Goal: Task Accomplishment & Management: Complete application form

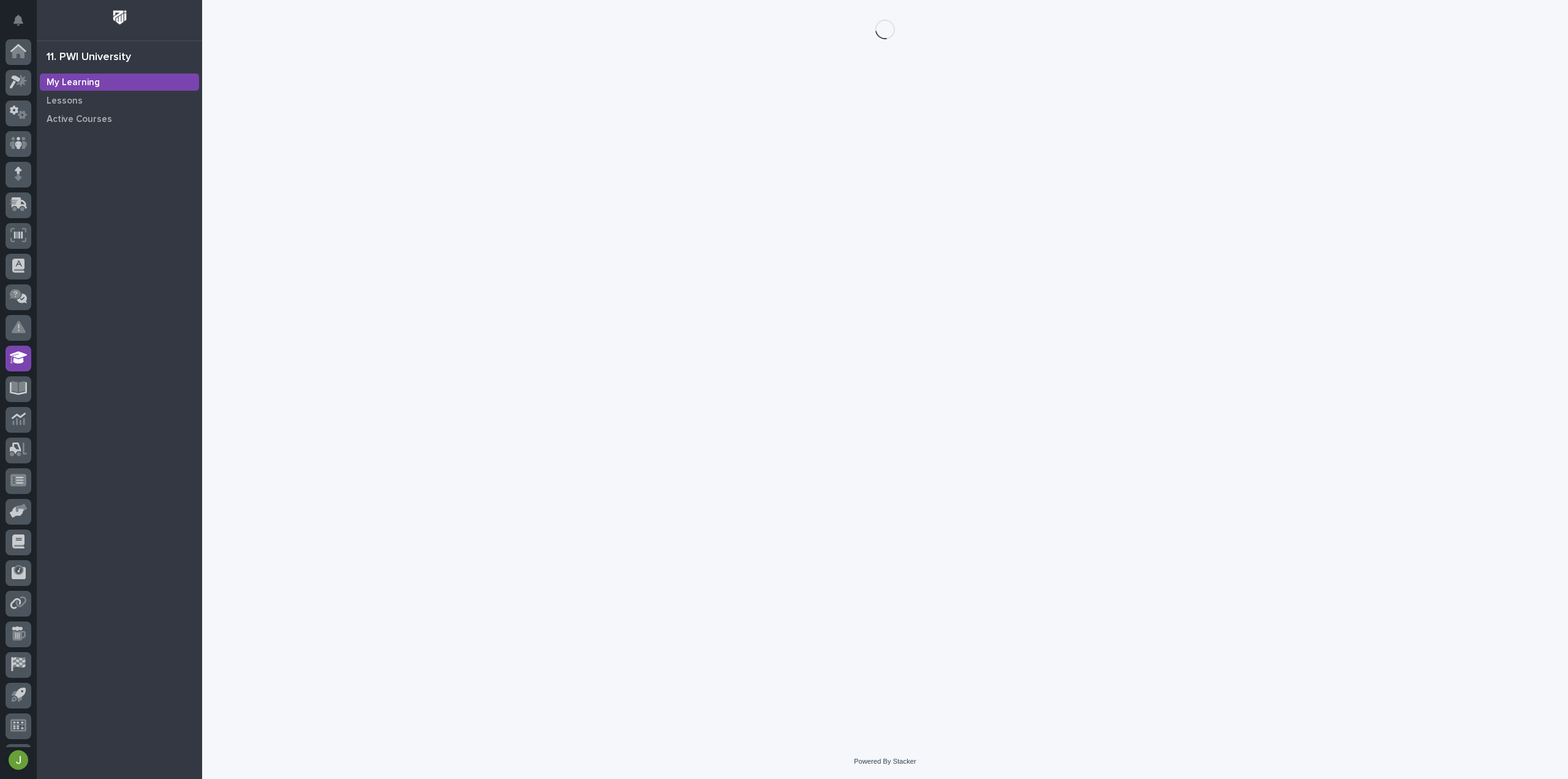
scroll to position [27, 0]
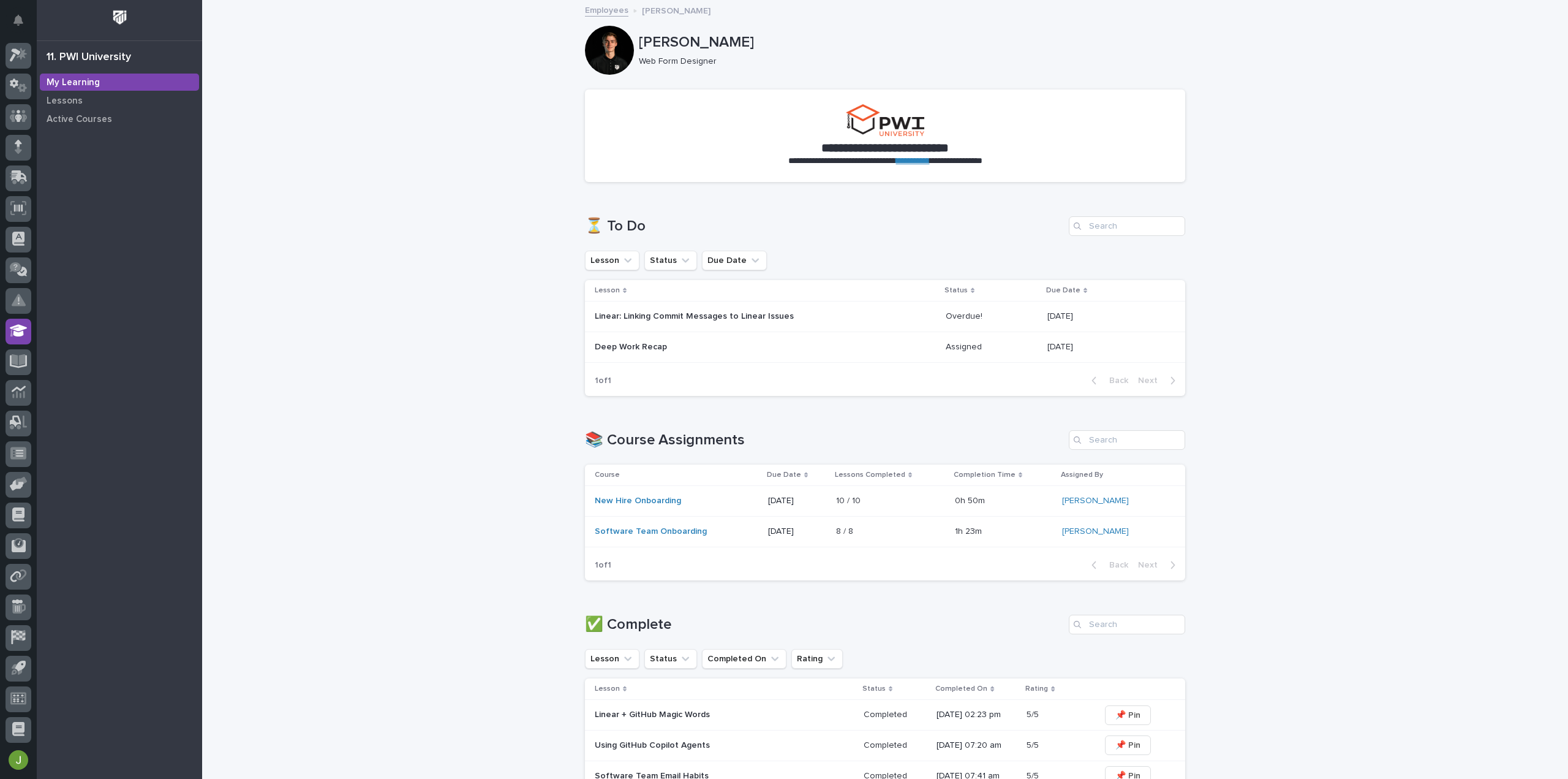
click at [877, 319] on div "Linear: Linking Commit Messages to Linear Issues" at bounding box center [765, 317] width 341 height 20
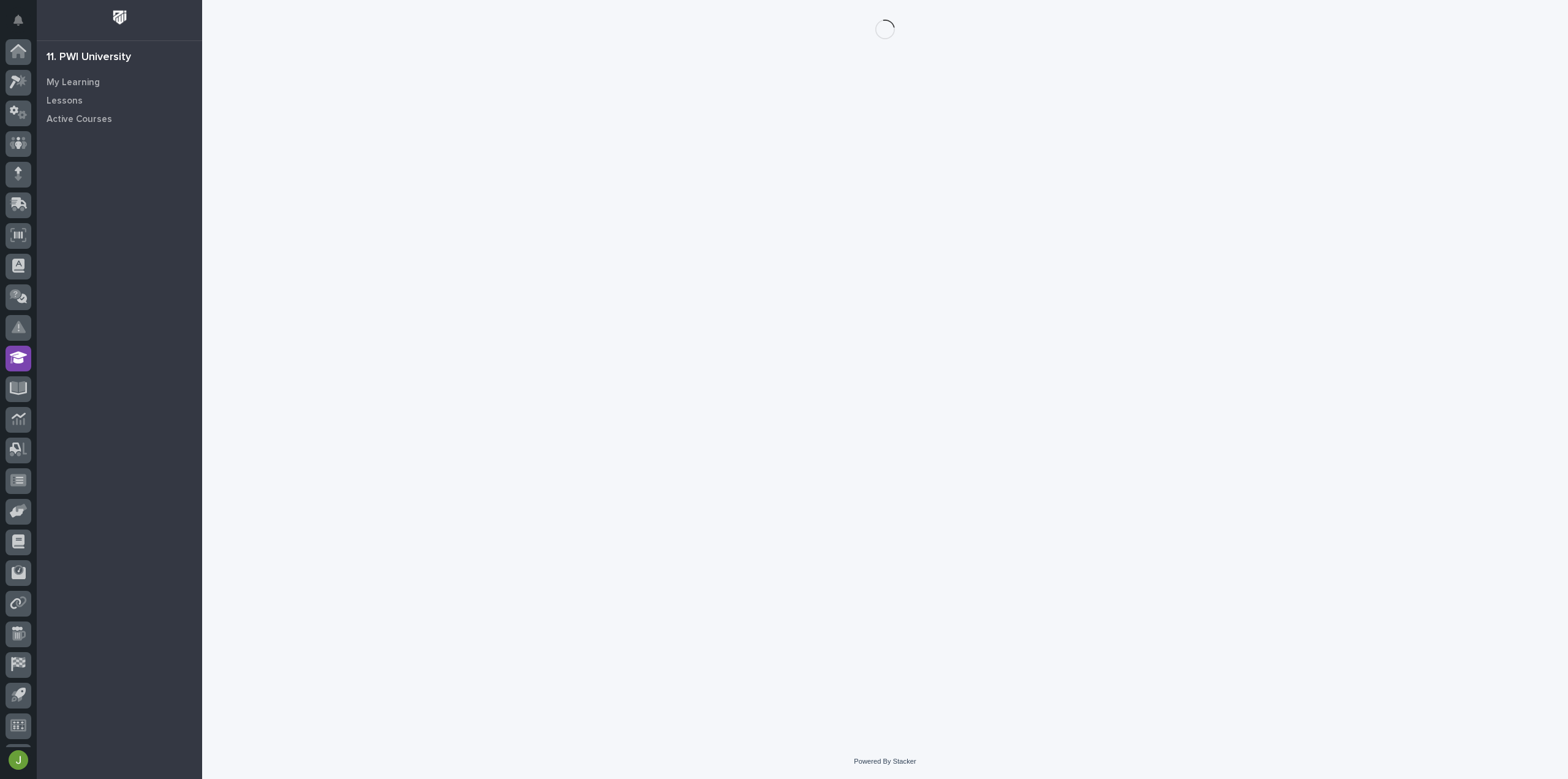
scroll to position [27, 0]
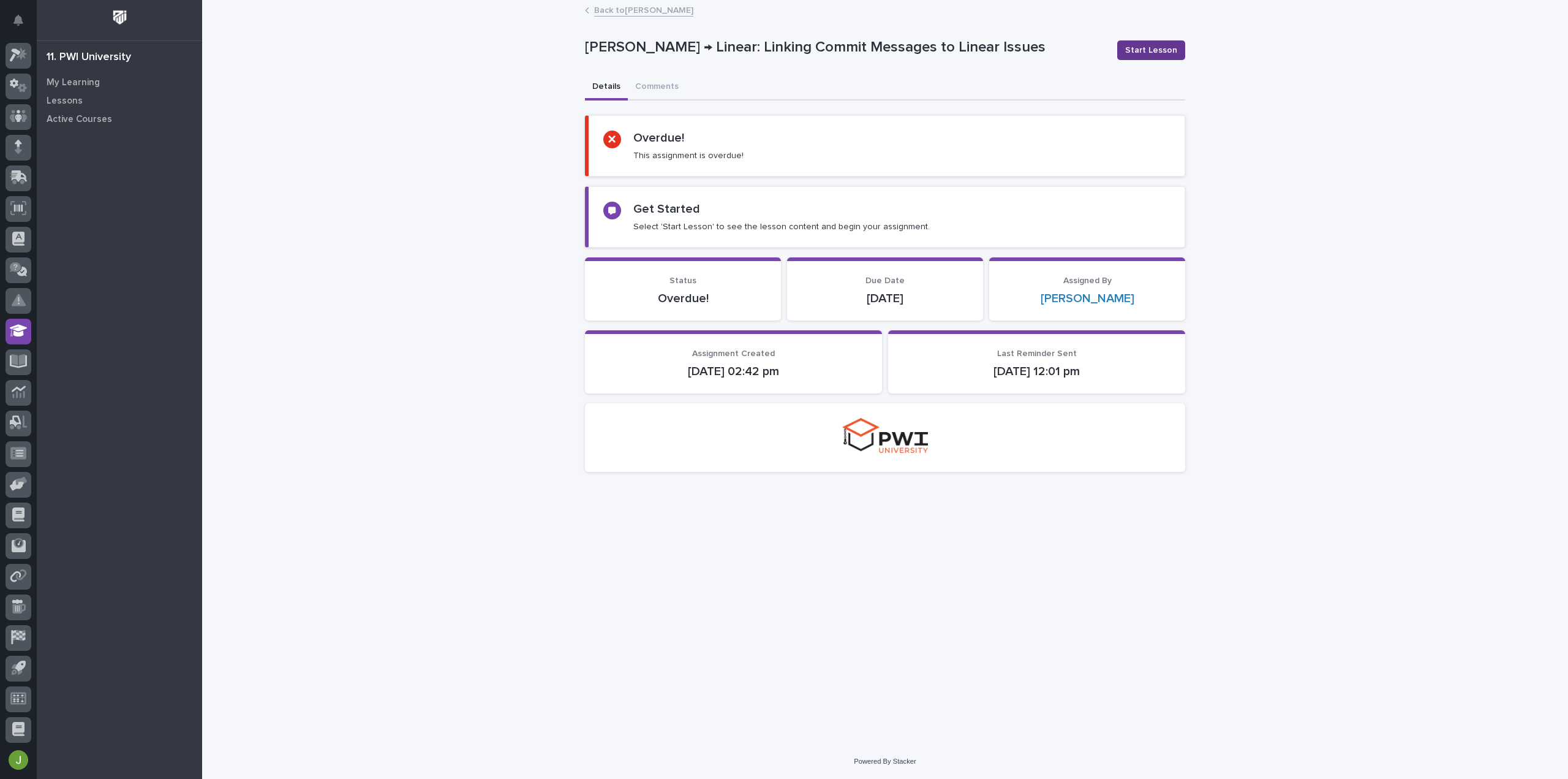
click at [1155, 52] on span "Start Lesson" at bounding box center [1152, 50] width 52 height 12
click at [1159, 52] on span "Start Lesson" at bounding box center [1152, 50] width 52 height 12
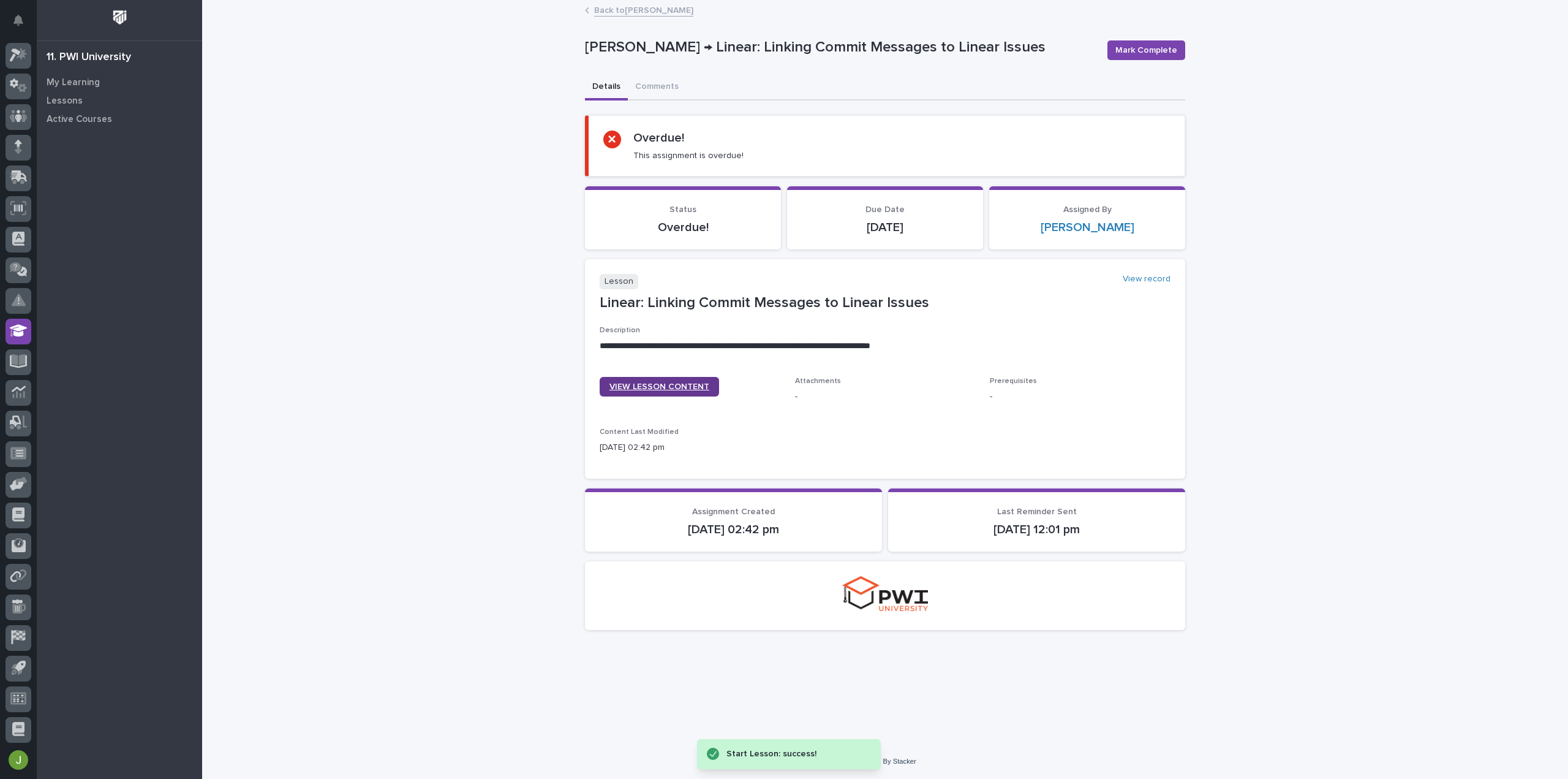
click at [703, 383] on span "VIEW LESSON CONTENT" at bounding box center [660, 387] width 100 height 9
click at [1144, 279] on link "View record" at bounding box center [1146, 279] width 48 height 10
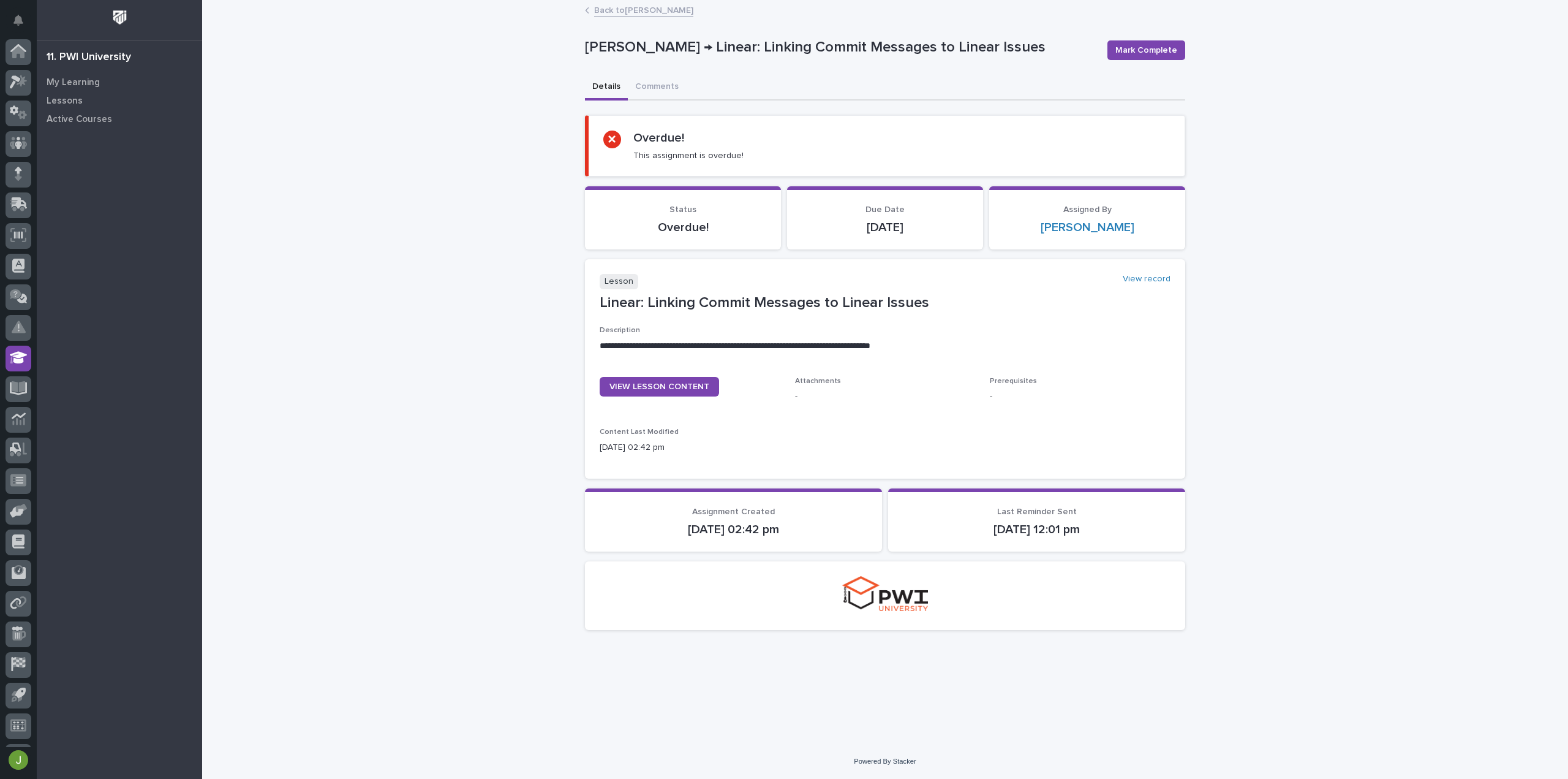
scroll to position [27, 0]
click at [1134, 49] on span "Mark Complete" at bounding box center [1146, 50] width 62 height 12
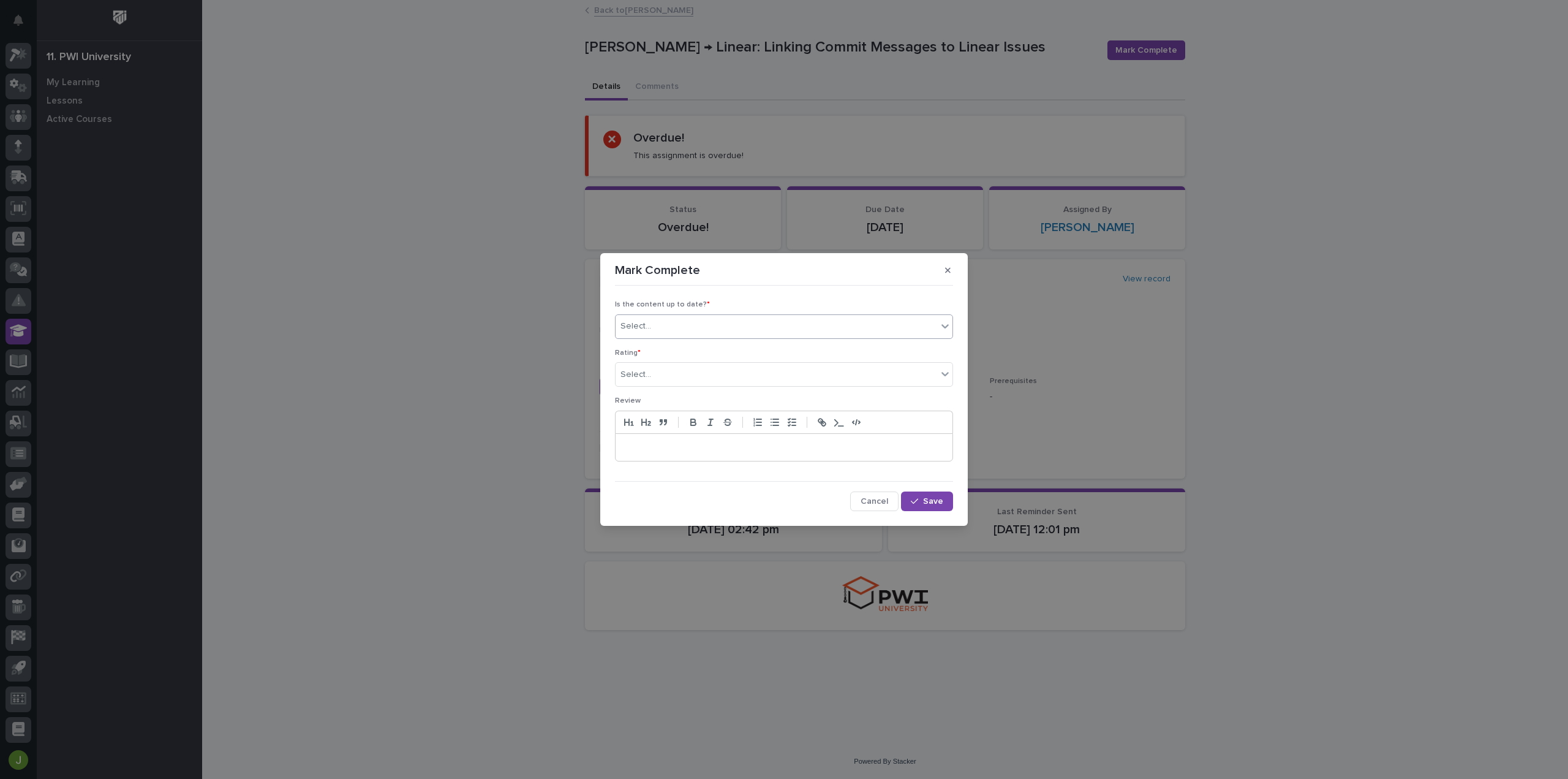
click at [768, 334] on div "Select..." at bounding box center [776, 327] width 321 height 20
click at [750, 351] on div "✔ everything is up to date" at bounding box center [784, 351] width 337 height 22
click at [744, 380] on div "Select..." at bounding box center [776, 375] width 321 height 20
click at [735, 404] on div "⭐⭐⭐⭐⭐" at bounding box center [784, 399] width 337 height 22
click at [925, 501] on span "Save" at bounding box center [933, 502] width 20 height 9
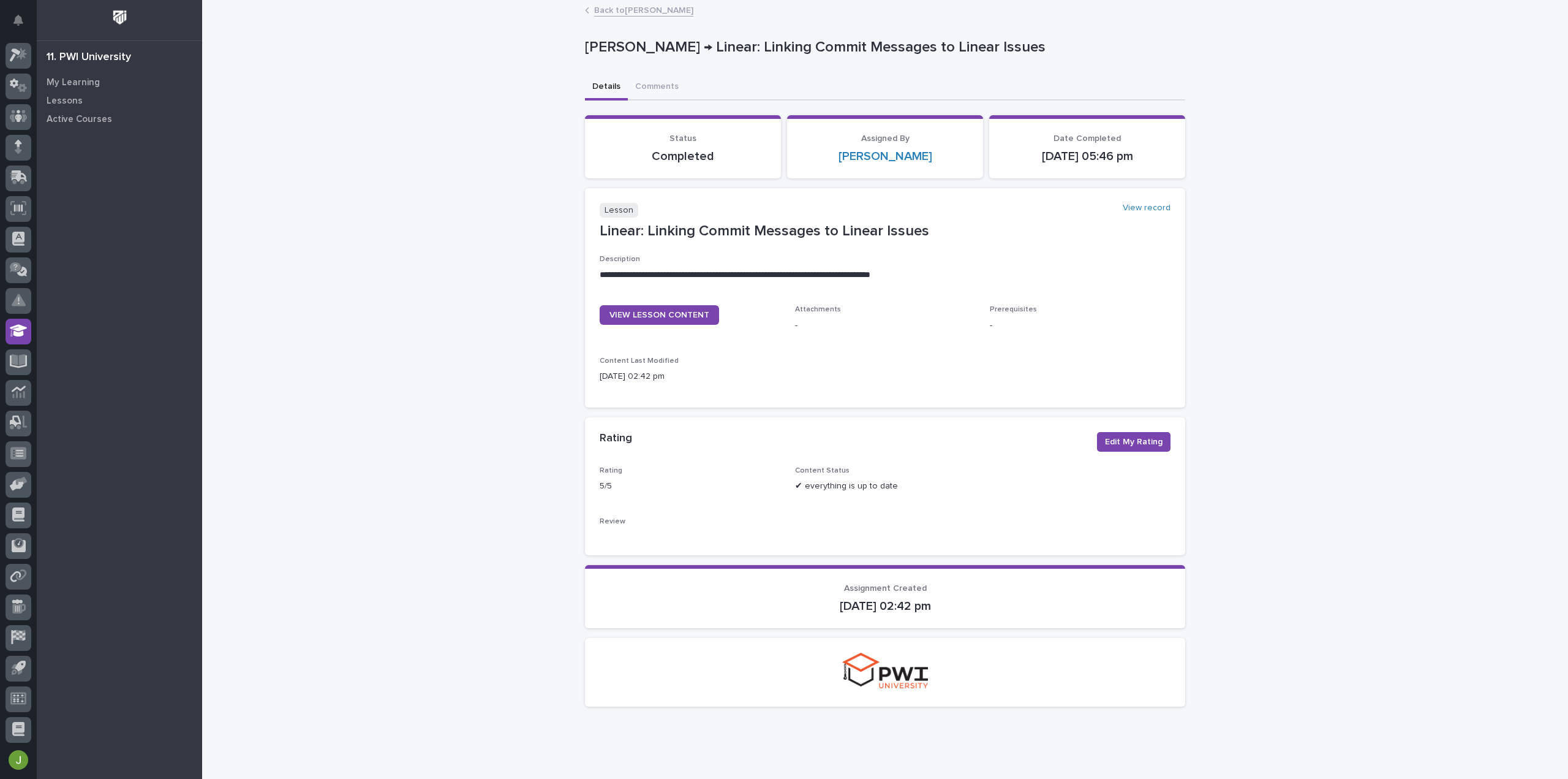
click at [647, 12] on link "Back to [PERSON_NAME]" at bounding box center [644, 9] width 99 height 14
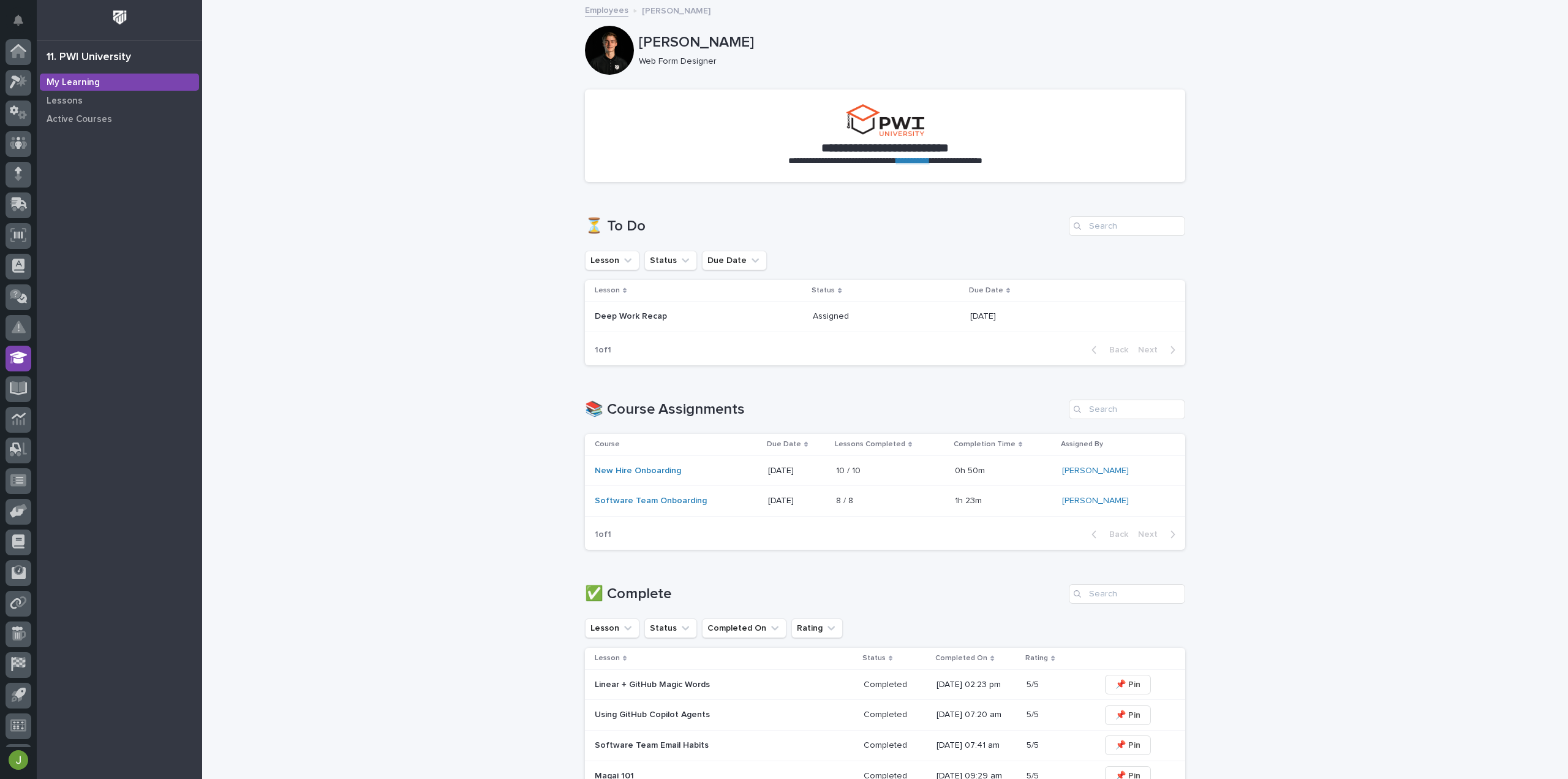
scroll to position [27, 0]
click at [921, 319] on p at bounding box center [886, 317] width 147 height 10
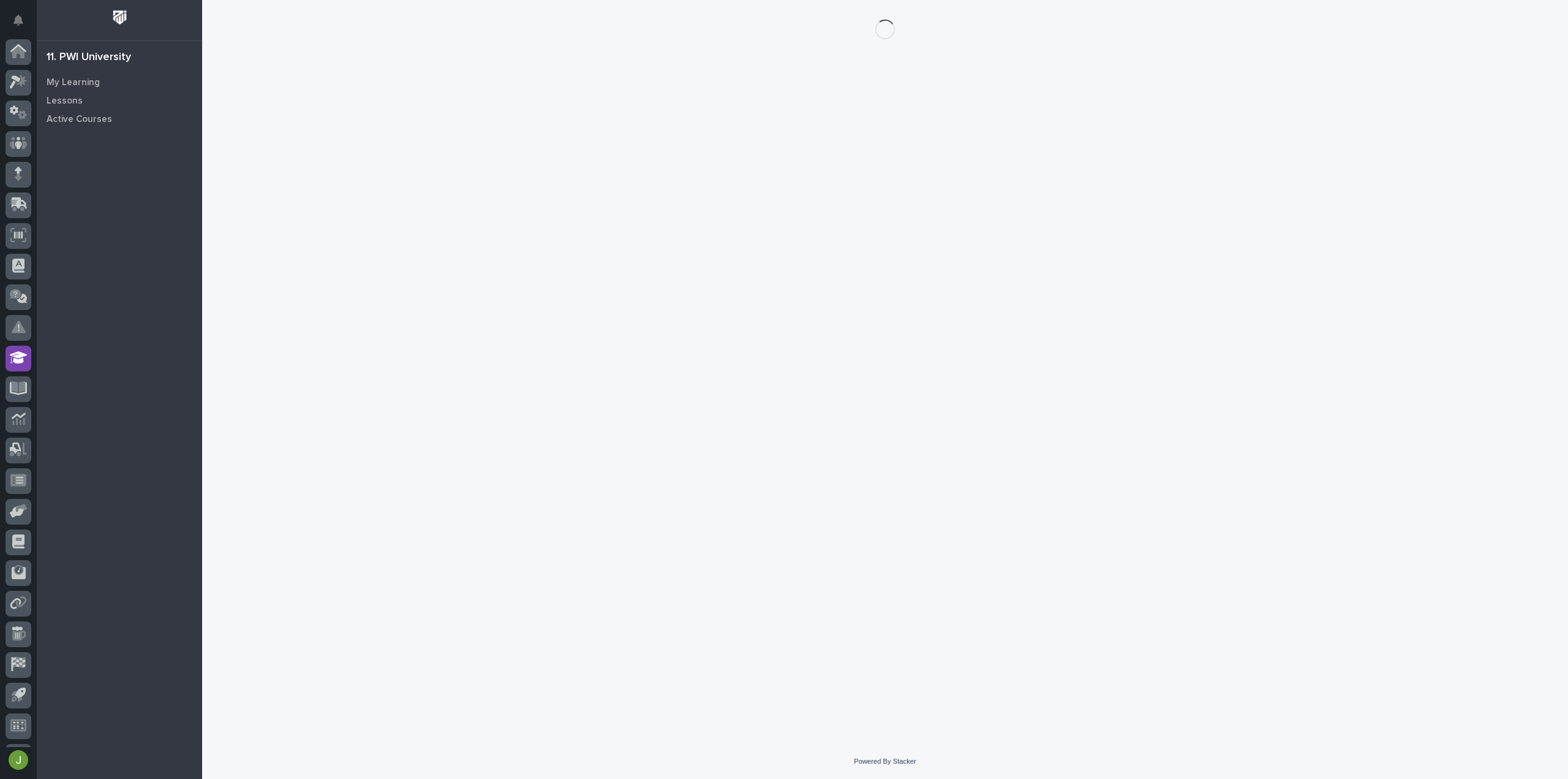
scroll to position [27, 0]
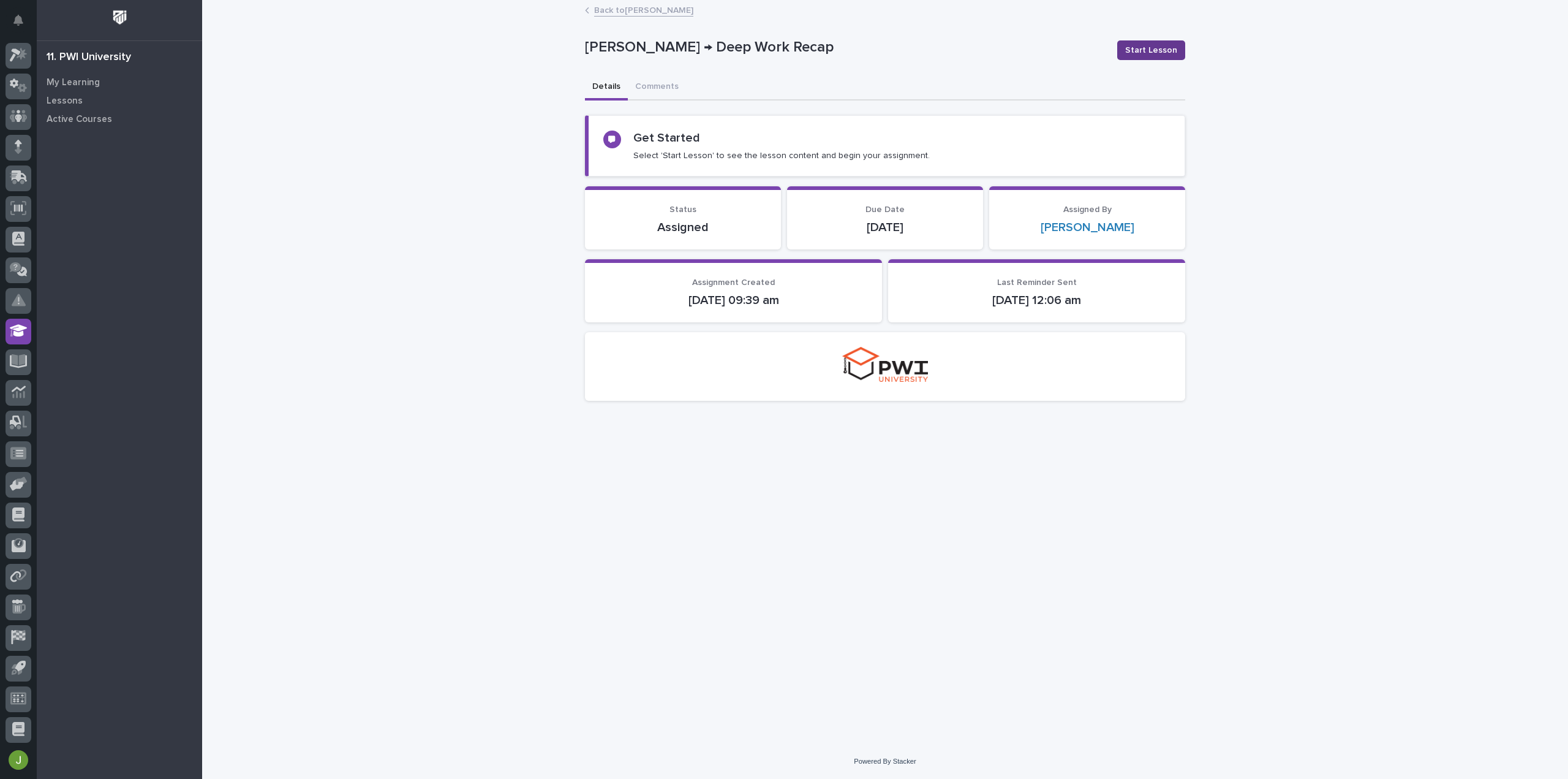
click at [1156, 57] on button "Start Lesson" at bounding box center [1152, 50] width 68 height 20
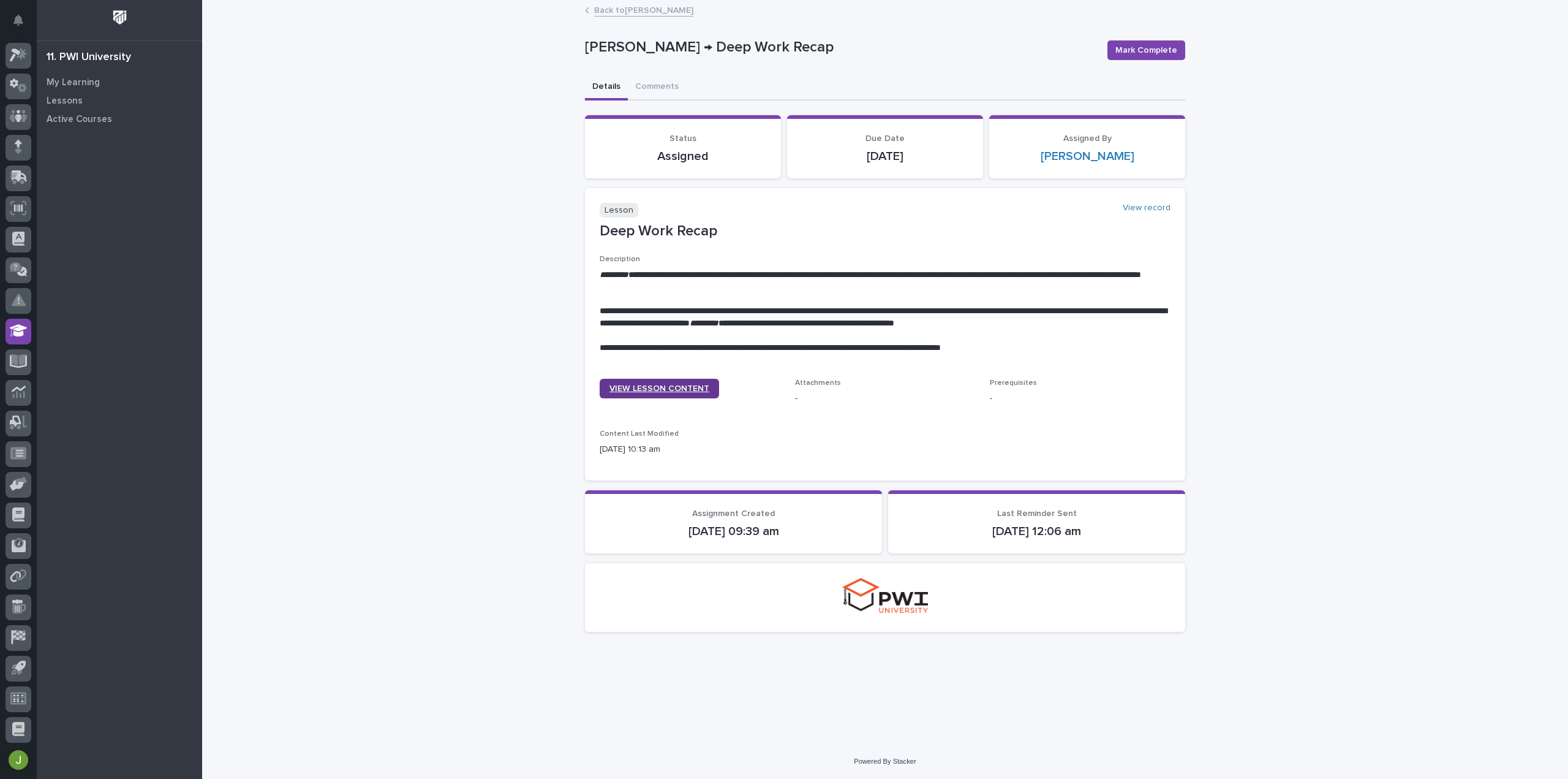
click at [694, 383] on link "VIEW LESSON CONTENT" at bounding box center [659, 388] width 120 height 20
